Goal: Use online tool/utility: Utilize a website feature to perform a specific function

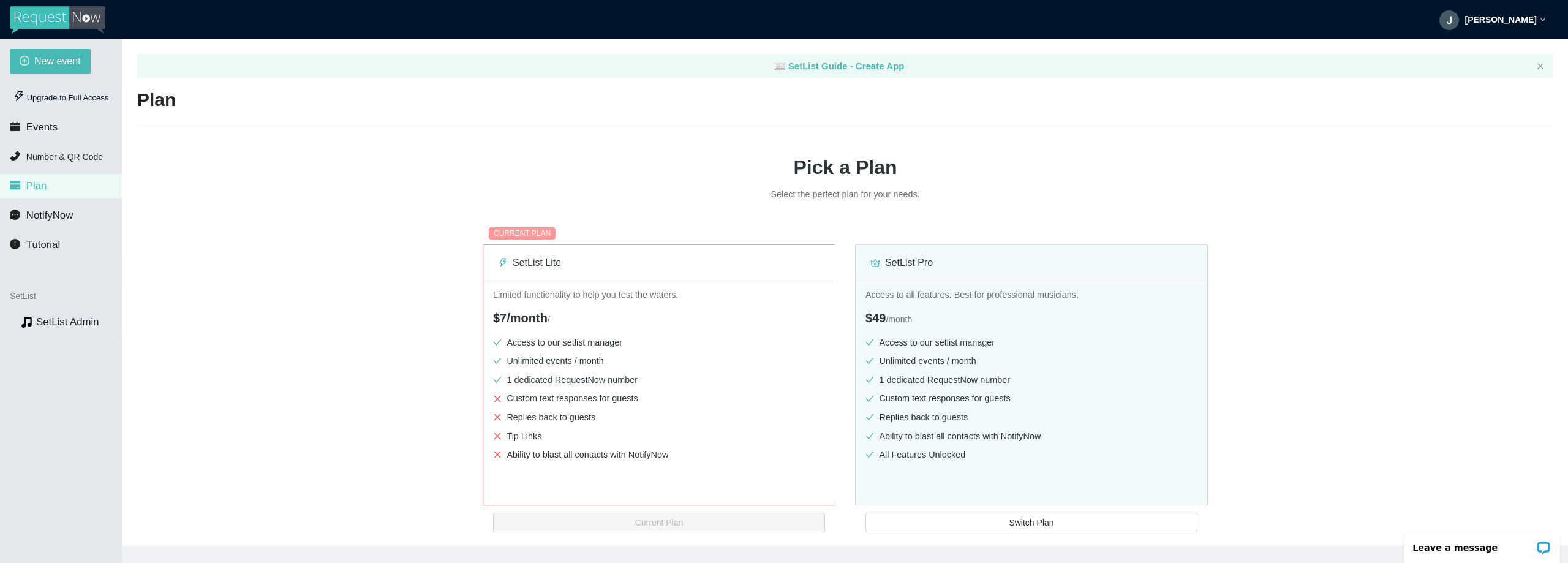
drag, startPoint x: 356, startPoint y: 293, endPoint x: 221, endPoint y: 223, distance: 152.1
click at [356, 292] on div "Pick a Plan Select the perfect plan for your needs. CURRENT PLAN SetList Lite L…" at bounding box center [845, 330] width 1416 height 377
click at [57, 157] on span "Number & QR Code" at bounding box center [64, 157] width 76 height 10
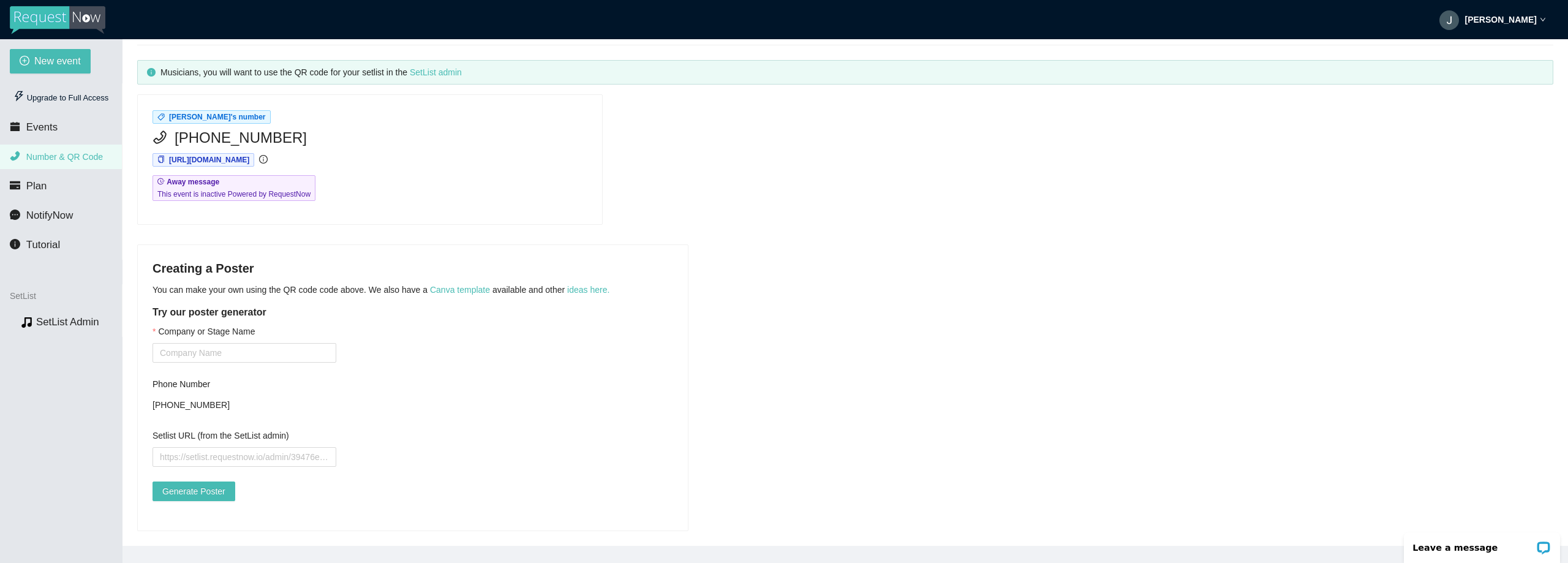
scroll to position [100, 0]
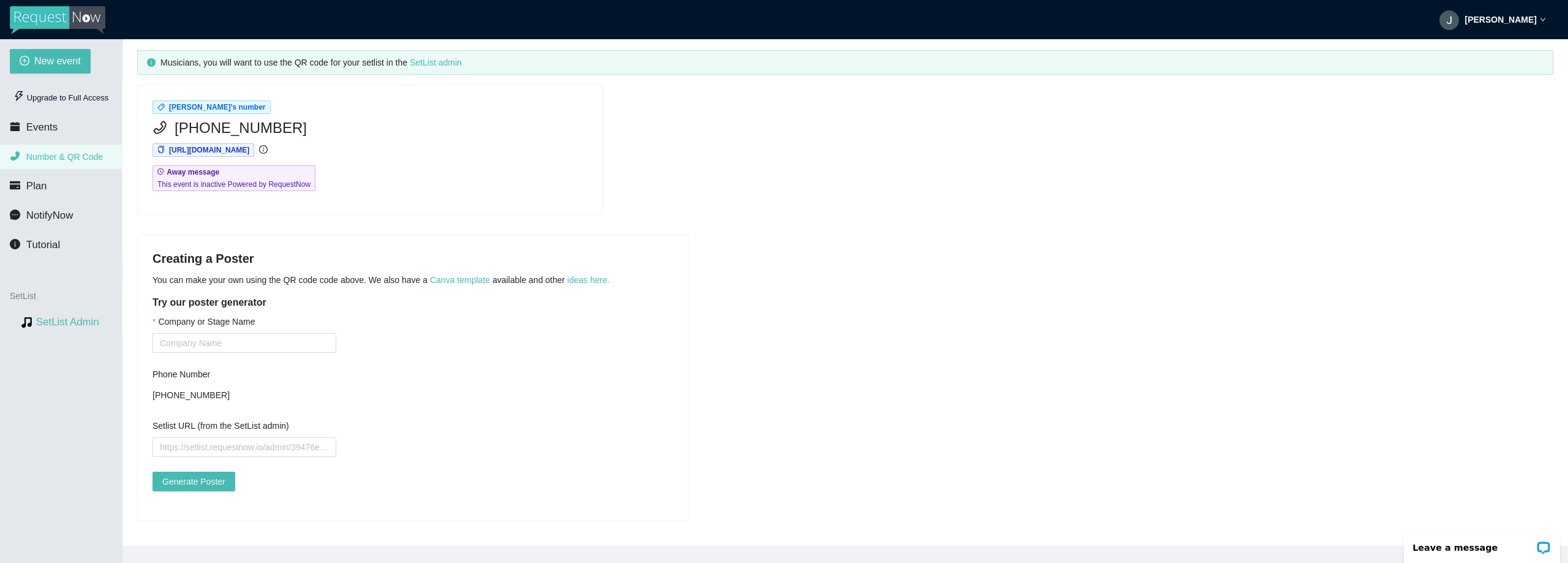
click at [67, 320] on link "SetList Admin" at bounding box center [67, 322] width 63 height 11
click at [269, 438] on input "Setlist URL (from the SetList admin)" at bounding box center [244, 447] width 183 height 20
paste input "[URL][DOMAIN_NAME][DOMAIN_NAME]"
type input "[URL][DOMAIN_NAME][DOMAIN_NAME]"
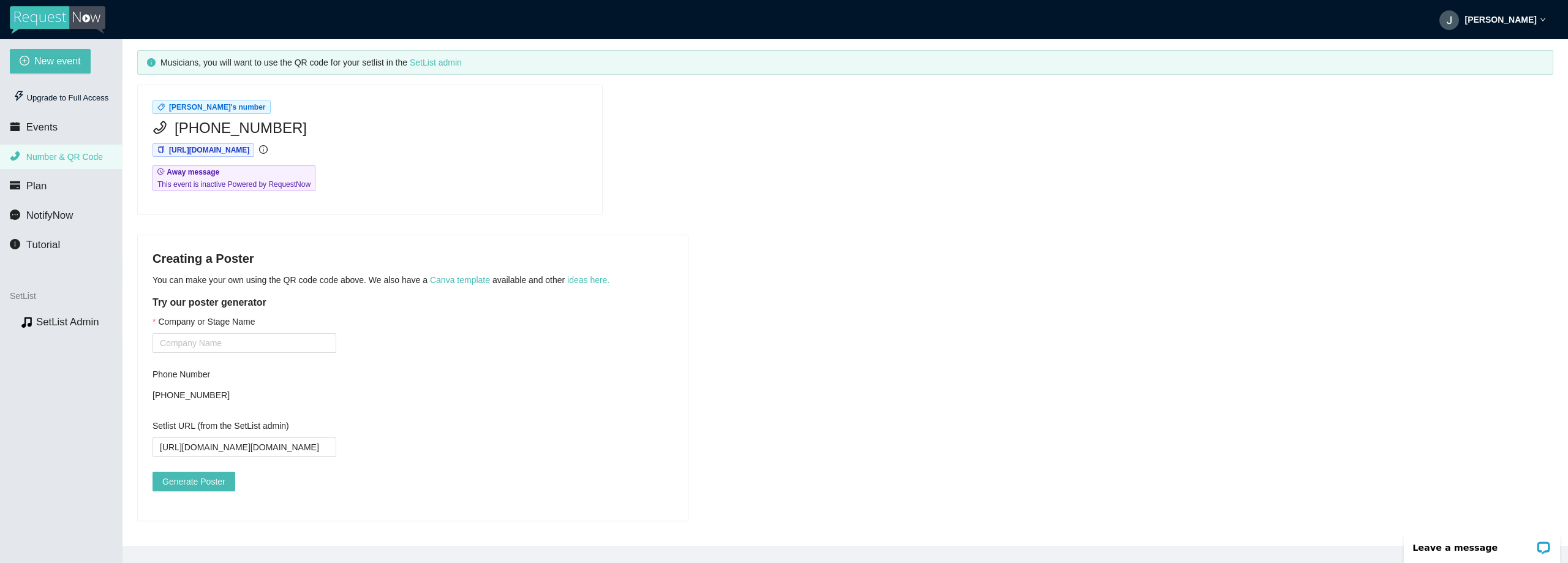
scroll to position [0, 0]
click at [357, 385] on div "Company or Stage Name Phone Number [PHONE_NUMBER] Setlist URL (from the SetList…" at bounding box center [413, 410] width 521 height 191
click at [290, 439] on input "[URL][DOMAIN_NAME][DOMAIN_NAME]" at bounding box center [244, 447] width 183 height 20
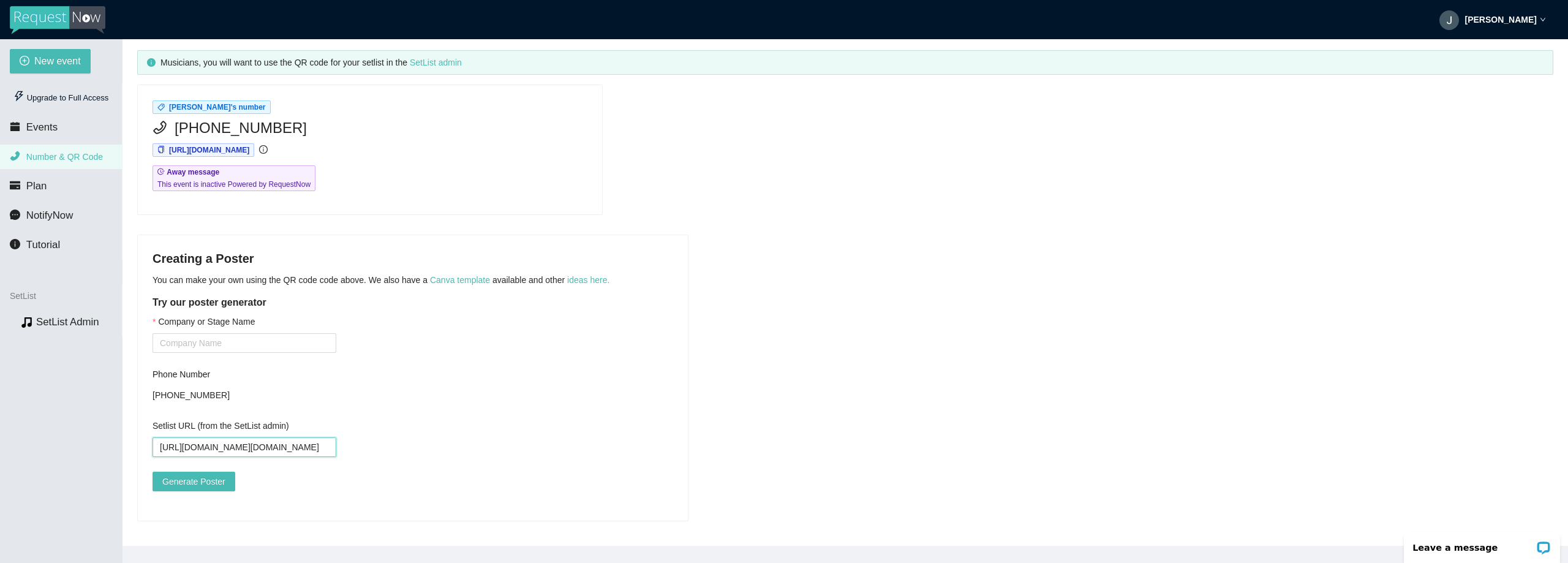
click at [290, 439] on input "[URL][DOMAIN_NAME][DOMAIN_NAME]" at bounding box center [244, 447] width 183 height 20
paste input "[URL][DOMAIN_NAME]"
type input "[URL][DOMAIN_NAME]"
click at [284, 333] on input "Company or Stage Name" at bounding box center [244, 342] width 183 height 20
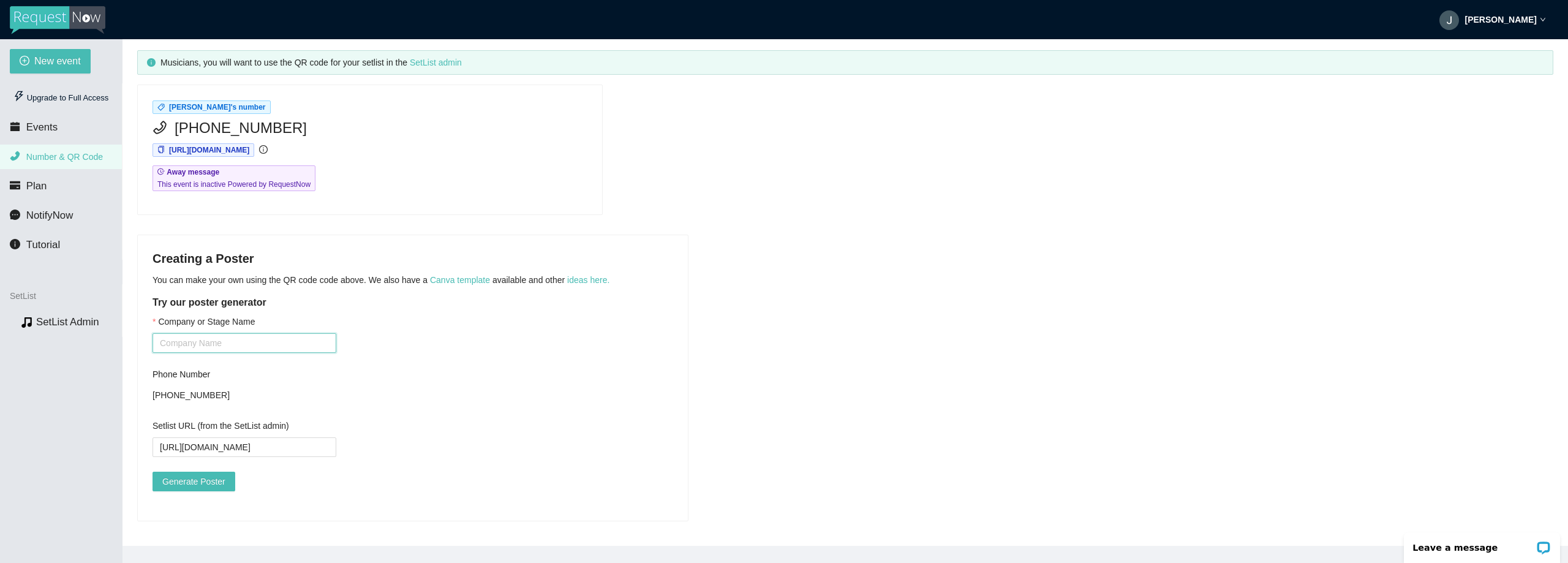
scroll to position [0, 0]
type input "[PERSON_NAME]"
click at [437, 386] on div "Company or Stage Name [PERSON_NAME] Phone Number [PHONE_NUMBER] Setlist URL (fr…" at bounding box center [413, 410] width 521 height 191
click at [209, 475] on span "Generate Poster" at bounding box center [194, 481] width 63 height 13
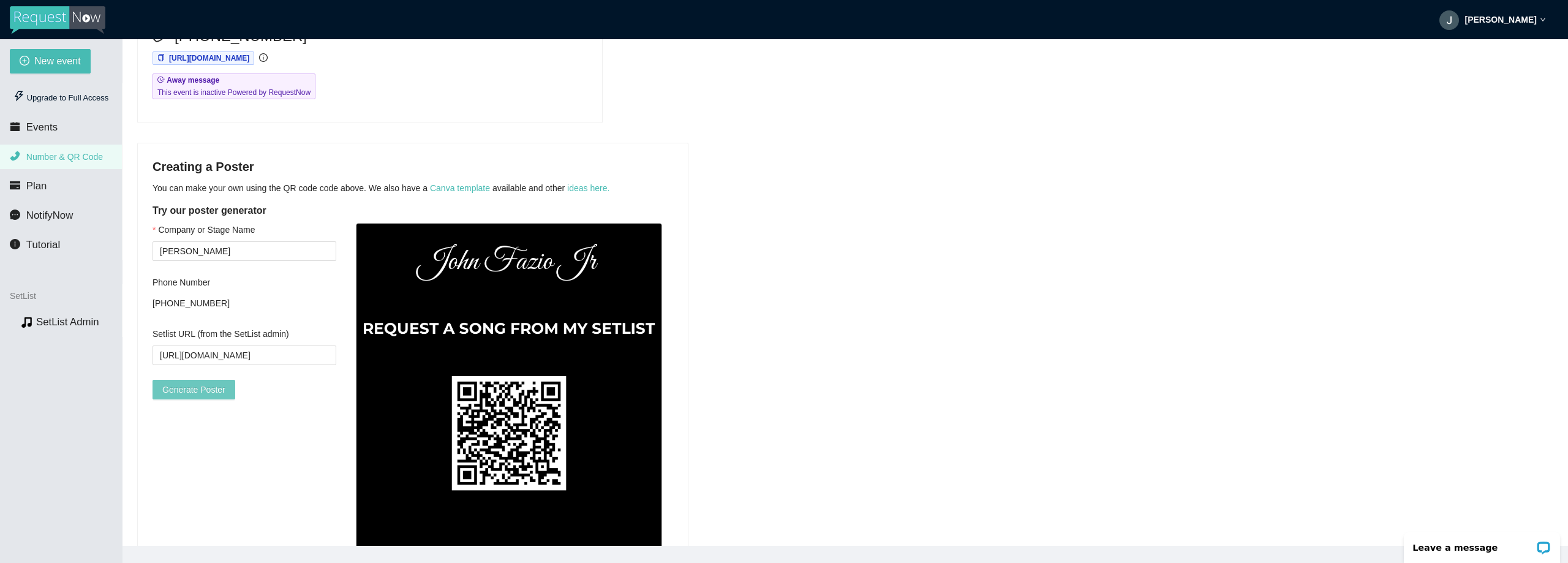
scroll to position [75, 0]
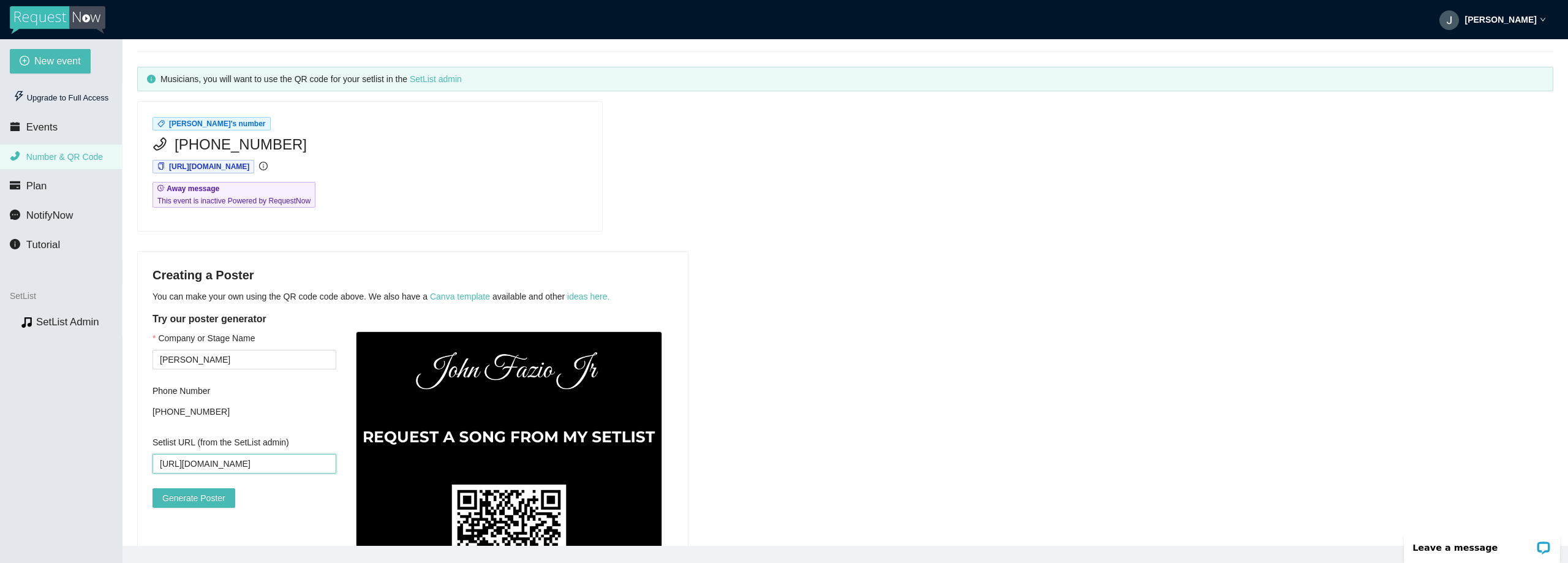
click at [237, 455] on input "[URL][DOMAIN_NAME]" at bounding box center [244, 463] width 183 height 20
paste input "text"
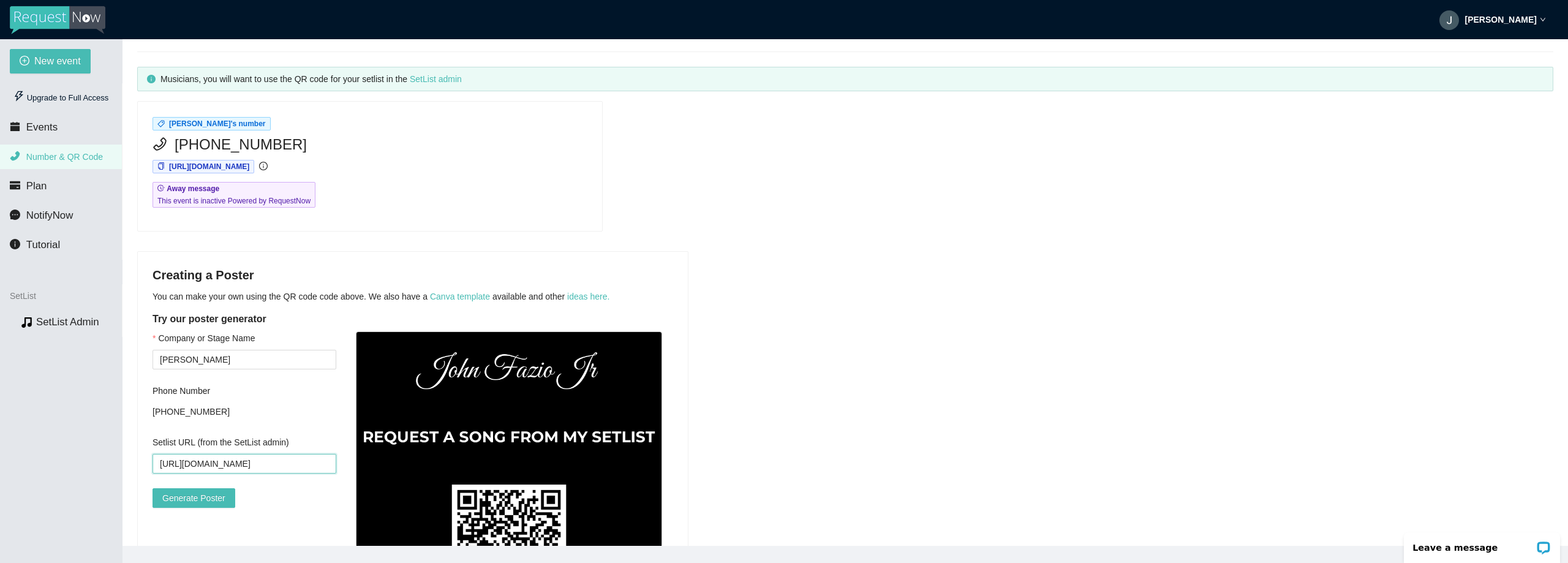
scroll to position [0, 93]
type input "[URL][DOMAIN_NAME]"
click at [198, 499] on span "Generate Poster" at bounding box center [194, 497] width 63 height 13
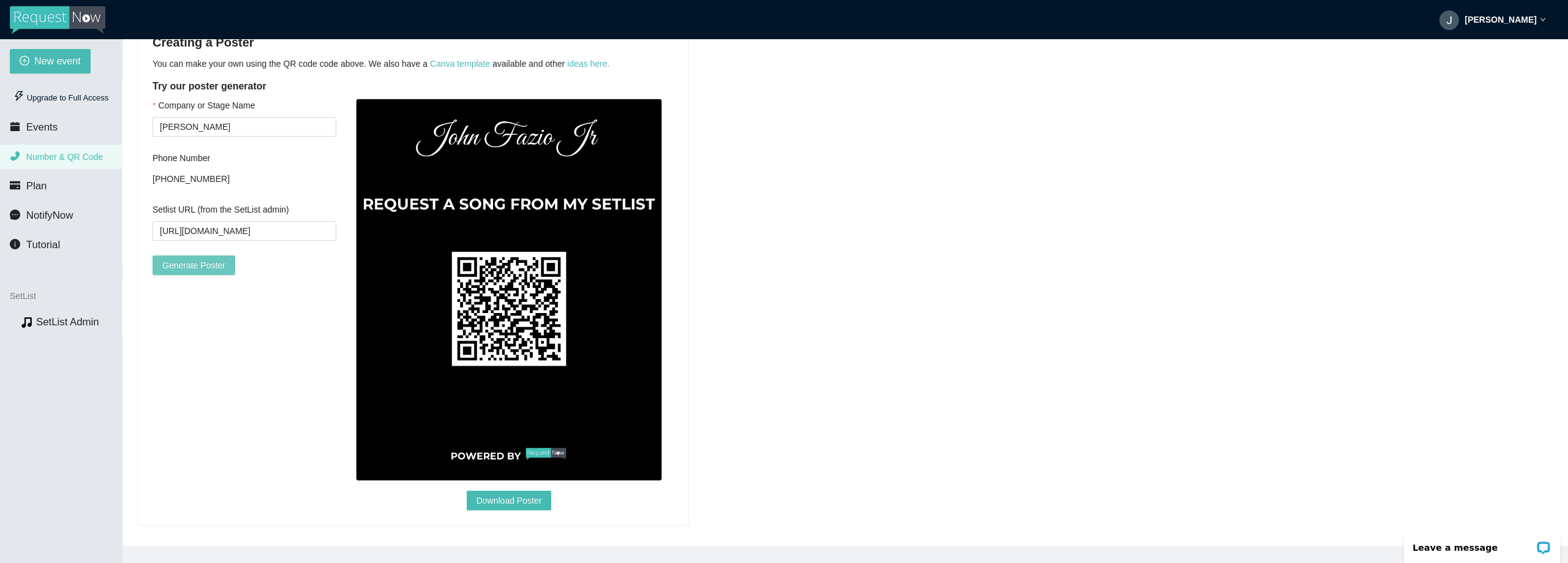
scroll to position [320, 0]
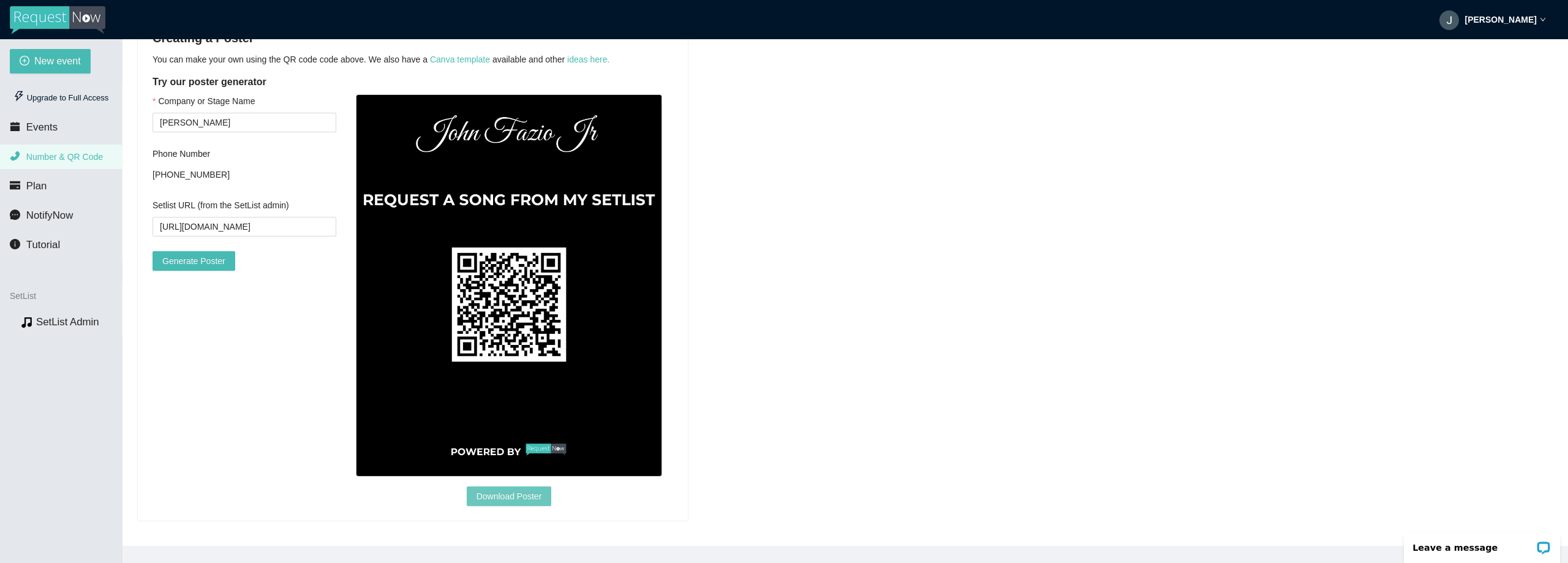
click at [523, 489] on span "Download Poster" at bounding box center [509, 496] width 66 height 13
